Goal: Find specific page/section: Find specific page/section

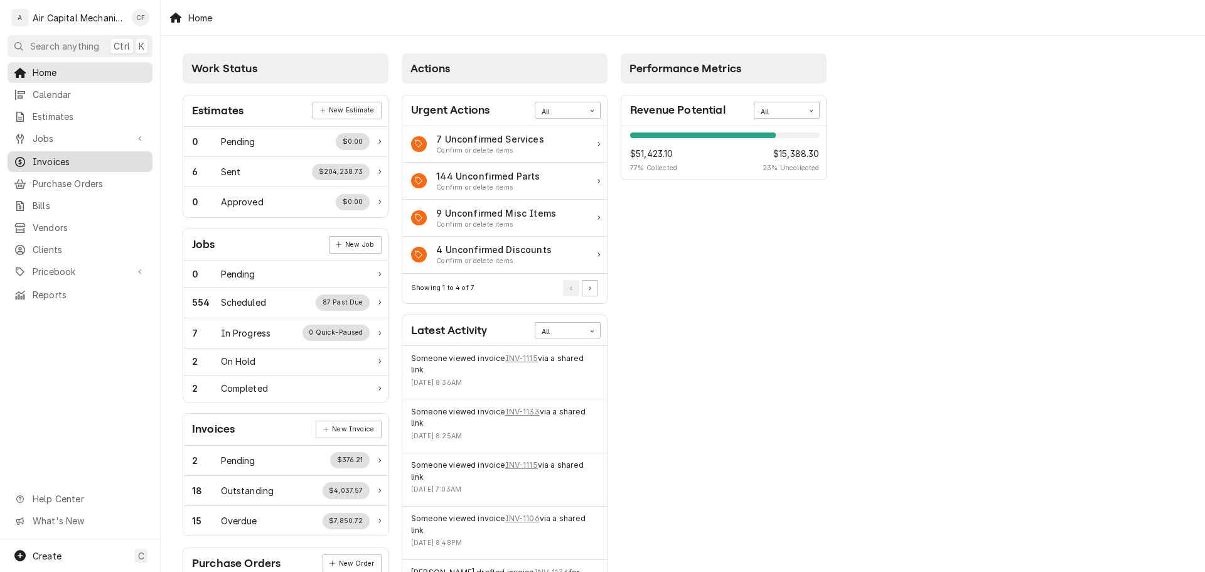
click at [100, 157] on span "Invoices" at bounding box center [90, 161] width 114 height 13
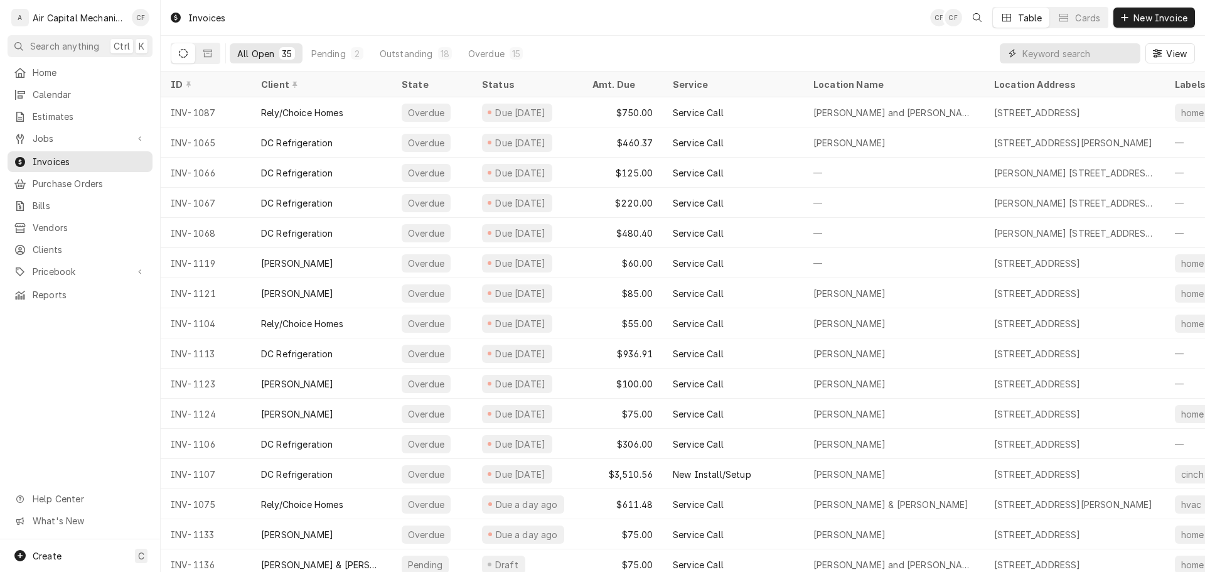
click at [1040, 61] on input "Dynamic Content Wrapper" at bounding box center [1078, 53] width 112 height 20
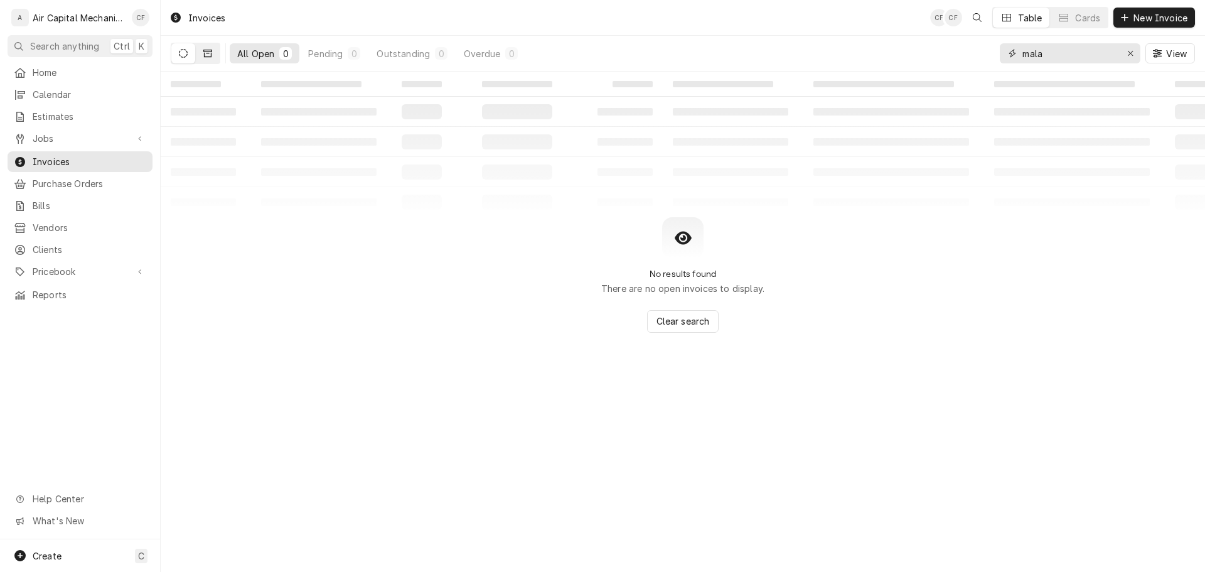
type input "mala"
click at [205, 51] on icon "Dynamic Content Wrapper" at bounding box center [207, 53] width 9 height 9
click at [695, 336] on div "Invoices CF CF Table Cards New Invoice All Closed 0 Paid 0 Voided 0 Forgiven 0 …" at bounding box center [683, 286] width 1044 height 572
click at [703, 325] on span "Clear search" at bounding box center [683, 320] width 58 height 13
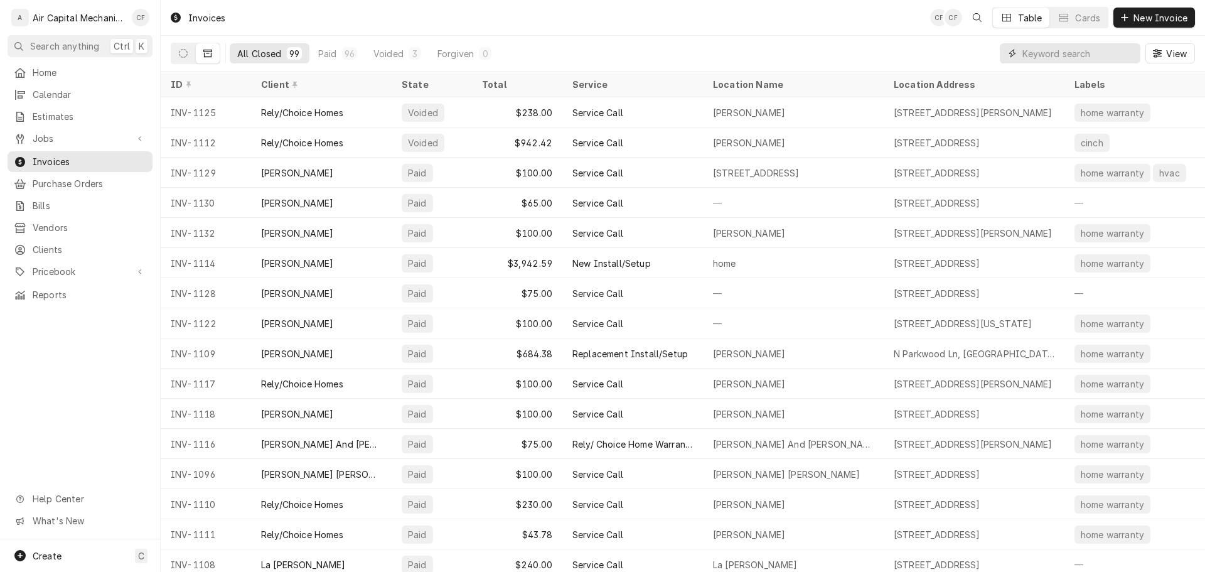
click at [1072, 52] on input "Dynamic Content Wrapper" at bounding box center [1078, 53] width 112 height 20
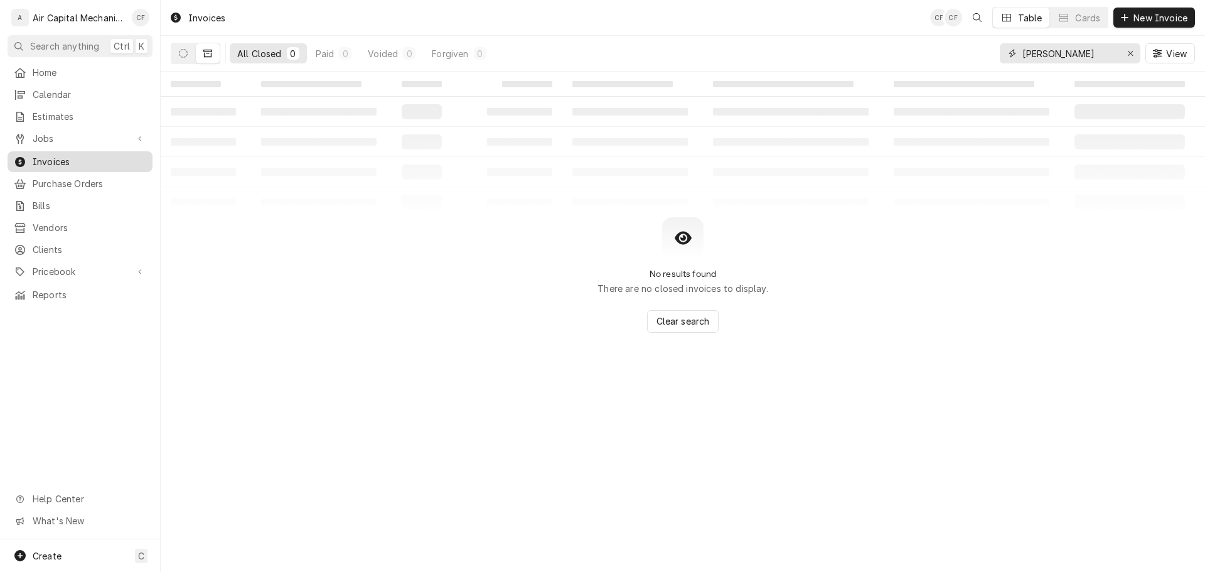
type input "[PERSON_NAME]"
click at [70, 156] on span "Invoices" at bounding box center [90, 161] width 114 height 13
click at [185, 55] on icon "Dynamic Content Wrapper" at bounding box center [183, 53] width 9 height 9
click at [95, 244] on span "Clients" at bounding box center [90, 249] width 114 height 13
